Goal: Information Seeking & Learning: Learn about a topic

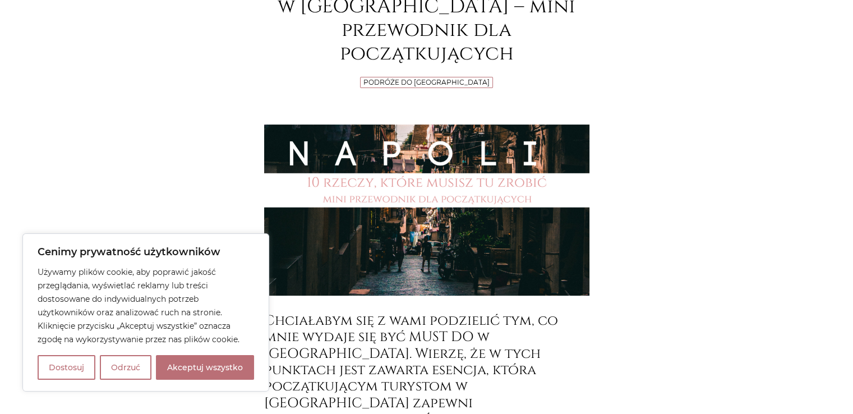
scroll to position [214, 0]
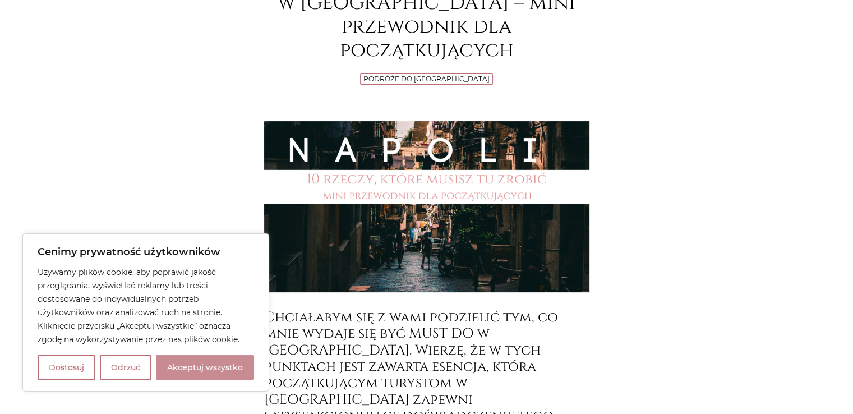
click at [204, 358] on button "Akceptuj wszystko" at bounding box center [205, 367] width 98 height 25
checkbox input "true"
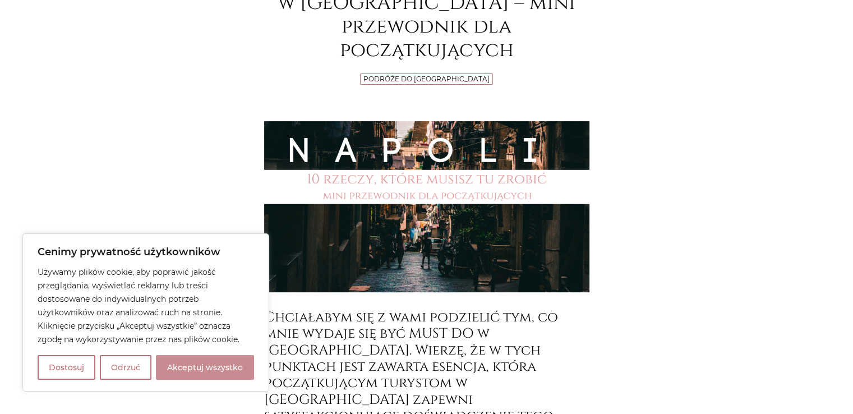
checkbox input "true"
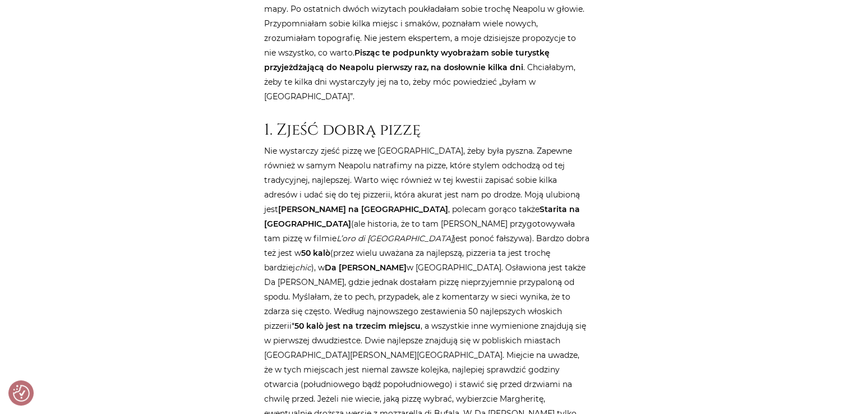
scroll to position [731, 0]
drag, startPoint x: 396, startPoint y: 167, endPoint x: 429, endPoint y: 166, distance: 33.1
click at [429, 166] on p "Nie wystarczy zjeść pizzę we [GEOGRAPHIC_DATA], żeby była pyszna. Zapewne równi…" at bounding box center [426, 325] width 325 height 365
click at [330, 247] on strong "50 kalò" at bounding box center [315, 252] width 29 height 10
drag, startPoint x: 397, startPoint y: 163, endPoint x: 425, endPoint y: 167, distance: 27.7
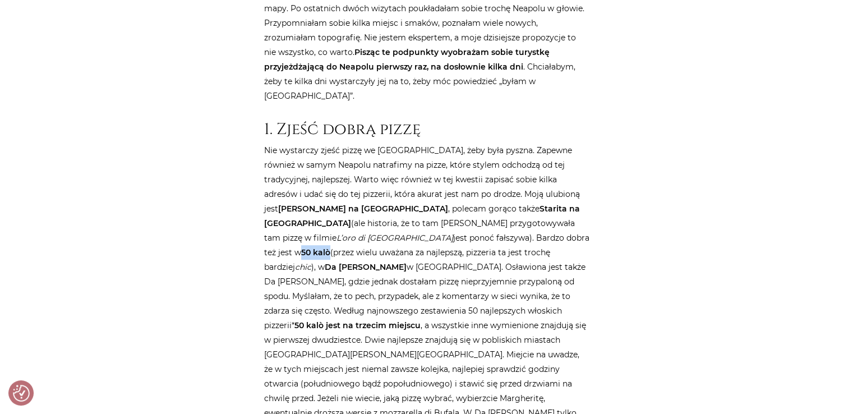
click at [330, 247] on strong "50 kalò" at bounding box center [315, 252] width 29 height 10
click at [421, 202] on p "Nie wystarczy zjeść pizzę we [GEOGRAPHIC_DATA], żeby była pyszna. Zapewne równi…" at bounding box center [426, 325] width 325 height 365
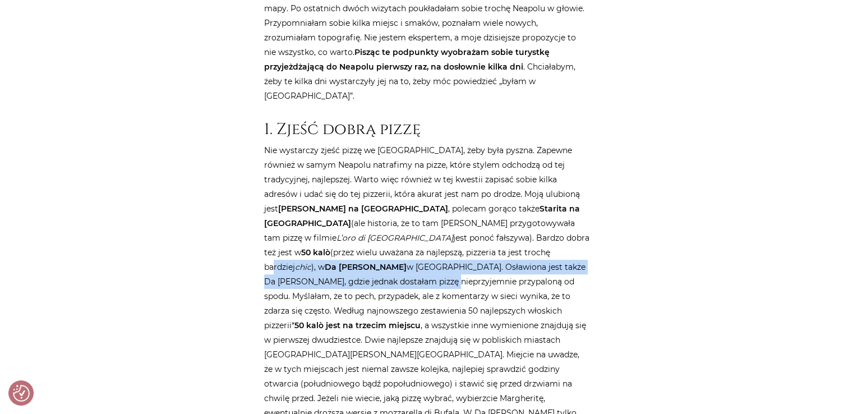
drag, startPoint x: 355, startPoint y: 185, endPoint x: 480, endPoint y: 200, distance: 126.0
click at [480, 200] on p "Nie wystarczy zjeść pizzę we [GEOGRAPHIC_DATA], żeby była pyszna. Zapewne równi…" at bounding box center [426, 325] width 325 height 365
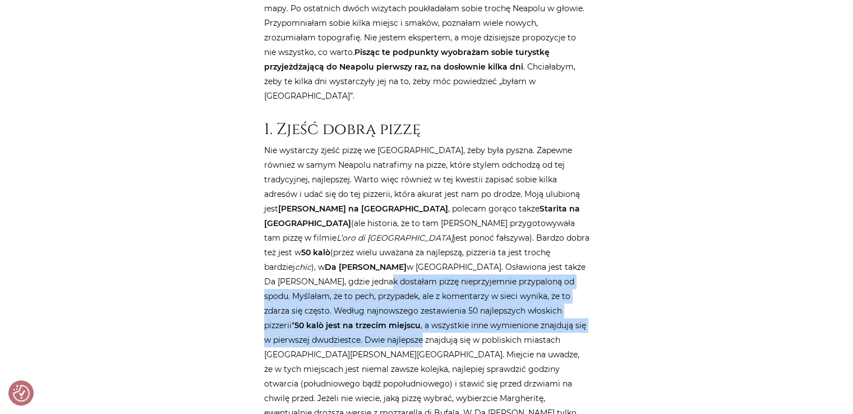
drag, startPoint x: 413, startPoint y: 192, endPoint x: 424, endPoint y: 249, distance: 57.6
click at [424, 249] on p "Nie wystarczy zjeść pizzę we [GEOGRAPHIC_DATA], żeby była pyszna. Zapewne równi…" at bounding box center [426, 325] width 325 height 365
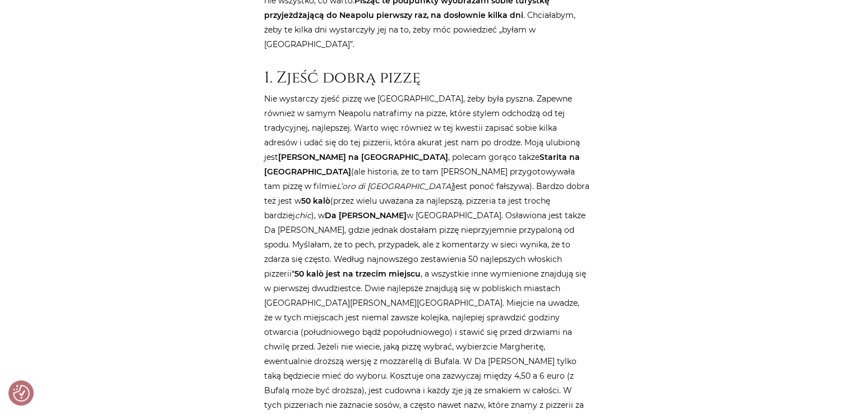
scroll to position [785, 0]
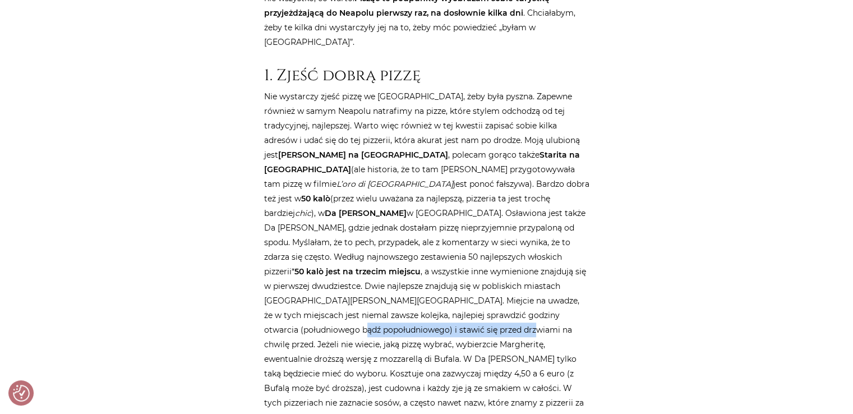
drag, startPoint x: 371, startPoint y: 243, endPoint x: 533, endPoint y: 242, distance: 162.1
click at [533, 242] on p "Nie wystarczy zjeść pizzę we [GEOGRAPHIC_DATA], żeby była pyszna. Zapewne równi…" at bounding box center [426, 271] width 325 height 365
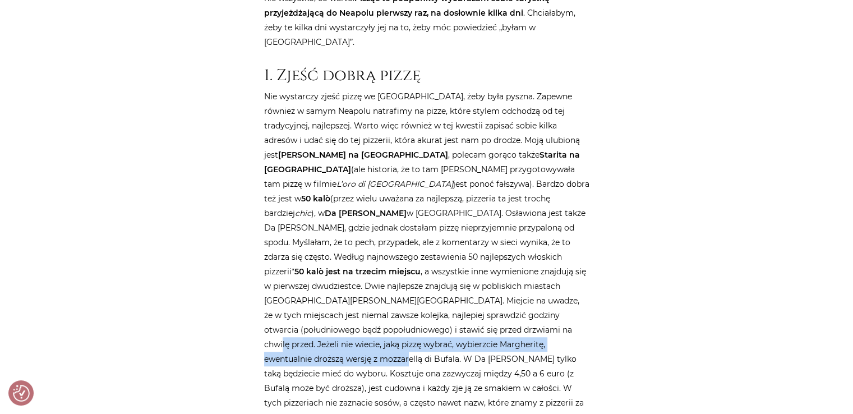
drag, startPoint x: 267, startPoint y: 257, endPoint x: 364, endPoint y: 277, distance: 98.9
click at [364, 277] on p "Nie wystarczy zjeść pizzę we [GEOGRAPHIC_DATA], żeby była pyszna. Zapewne równi…" at bounding box center [426, 271] width 325 height 365
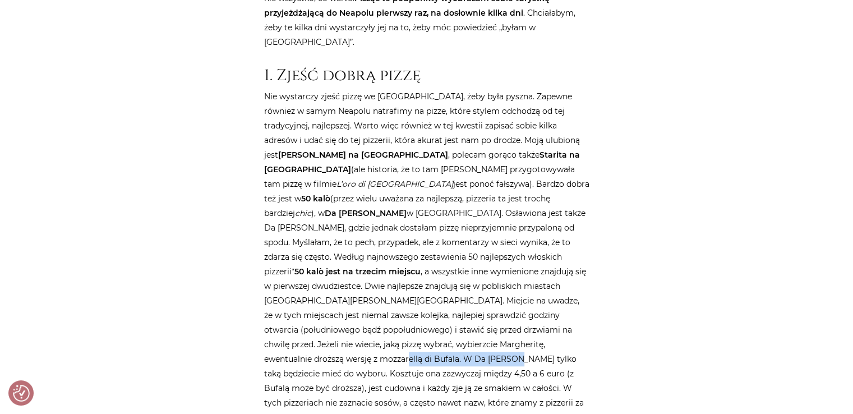
drag, startPoint x: 364, startPoint y: 277, endPoint x: 473, endPoint y: 270, distance: 109.6
click at [473, 270] on p "Nie wystarczy zjeść pizzę we [GEOGRAPHIC_DATA], żeby była pyszna. Zapewne równi…" at bounding box center [426, 271] width 325 height 365
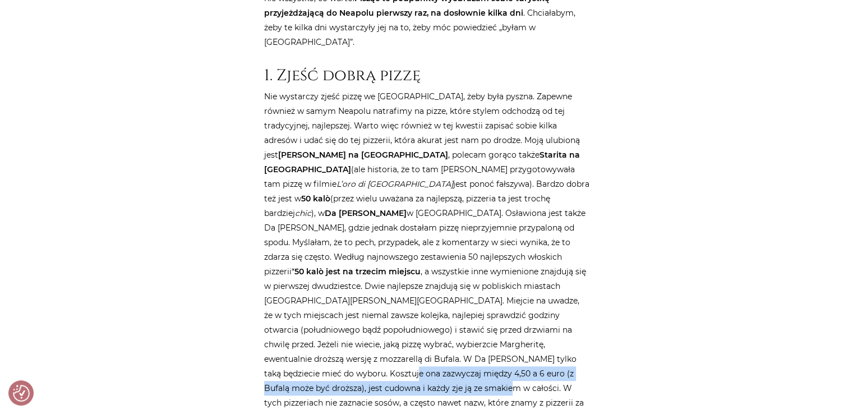
drag, startPoint x: 384, startPoint y: 281, endPoint x: 462, endPoint y: 295, distance: 79.2
click at [462, 295] on p "Nie wystarczy zjeść pizzę we [GEOGRAPHIC_DATA], żeby była pyszna. Zapewne równi…" at bounding box center [426, 271] width 325 height 365
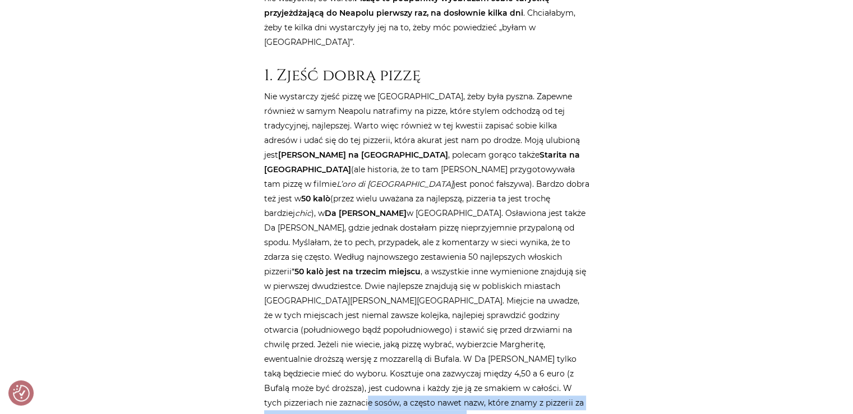
drag, startPoint x: 310, startPoint y: 312, endPoint x: 404, endPoint y: 328, distance: 95.5
click at [404, 328] on p "Nie wystarczy zjeść pizzę we [GEOGRAPHIC_DATA], żeby była pyszna. Zapewne równi…" at bounding box center [426, 271] width 325 height 365
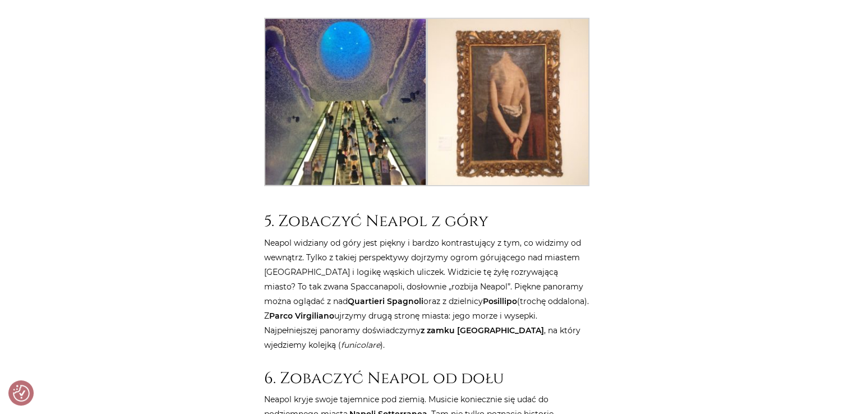
scroll to position [3050, 0]
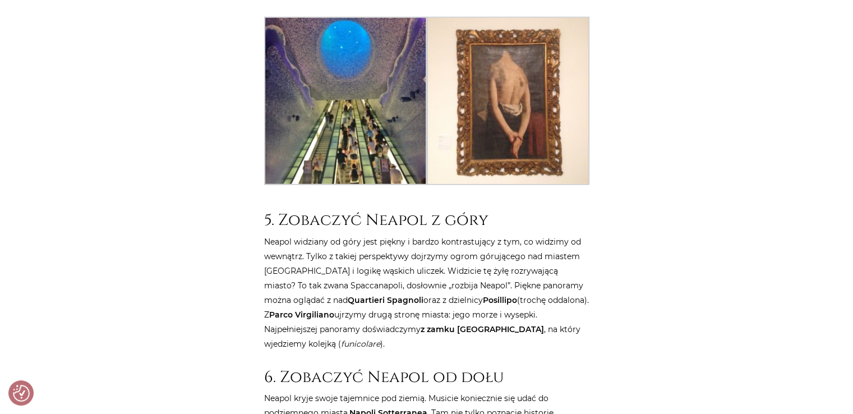
click at [389, 234] on p "Neapol widziany od góry jest piękny i bardzo kontrastujący z tym, co widzimy od…" at bounding box center [426, 292] width 325 height 117
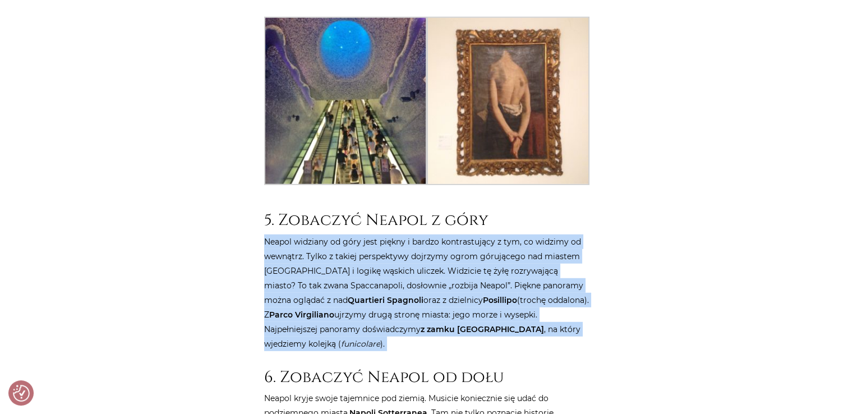
click at [389, 234] on p "Neapol widziany od góry jest piękny i bardzo kontrastujący z tym, co widzimy od…" at bounding box center [426, 292] width 325 height 117
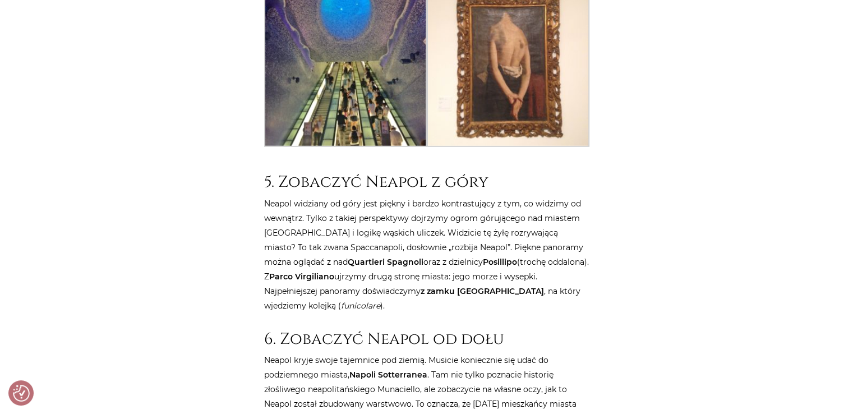
scroll to position [3089, 0]
drag, startPoint x: 402, startPoint y: 190, endPoint x: 471, endPoint y: 193, distance: 69.0
click at [471, 196] on p "Neapol widziany od góry jest piękny i bardzo kontrastujący z tym, co widzimy od…" at bounding box center [426, 254] width 325 height 117
copy strong "[GEOGRAPHIC_DATA]"
drag, startPoint x: 266, startPoint y: 204, endPoint x: 305, endPoint y: 208, distance: 39.4
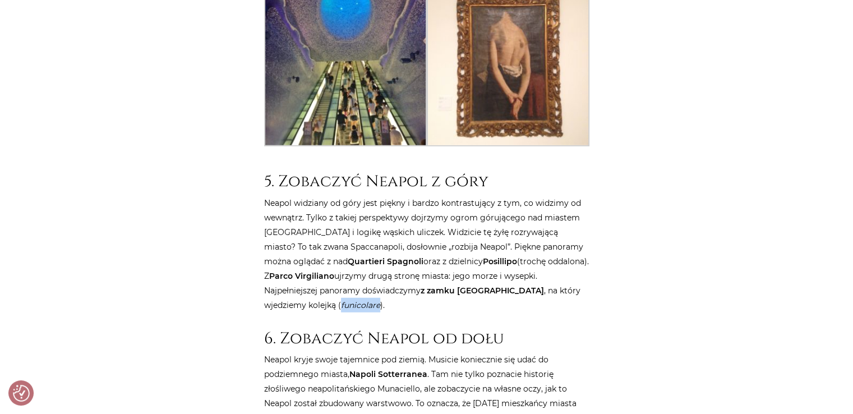
click at [305, 208] on p "Neapol widziany od góry jest piękny i bardzo kontrastujący z tym, co widzimy od…" at bounding box center [426, 254] width 325 height 117
copy em "funicolare"
